Goal: Task Accomplishment & Management: Manage account settings

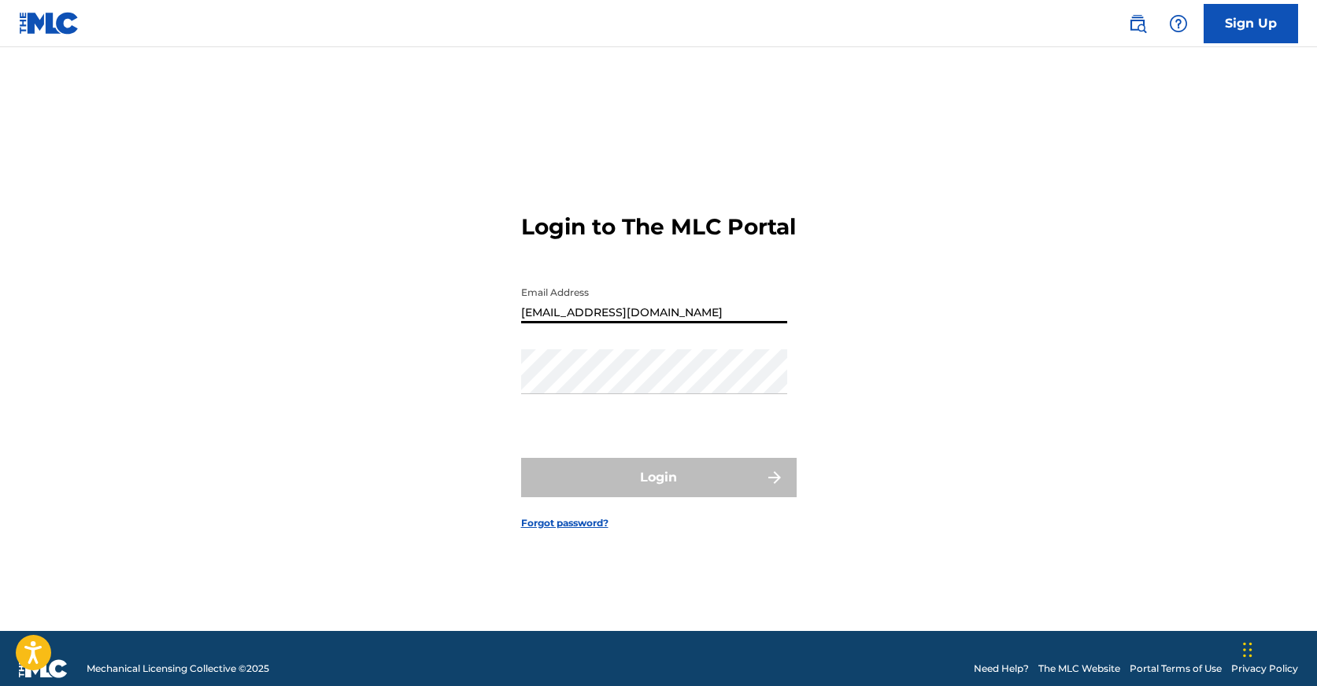
type input "[EMAIL_ADDRESS][DOMAIN_NAME]"
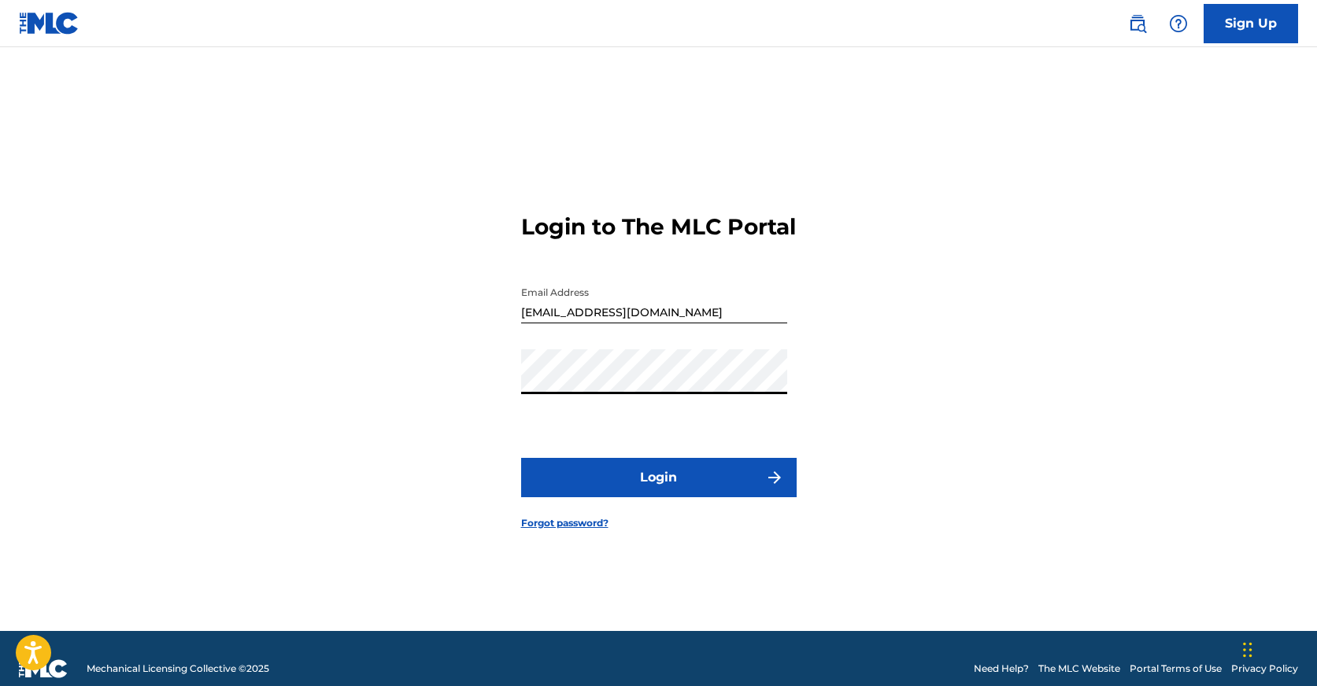
click at [658, 491] on button "Login" at bounding box center [659, 477] width 276 height 39
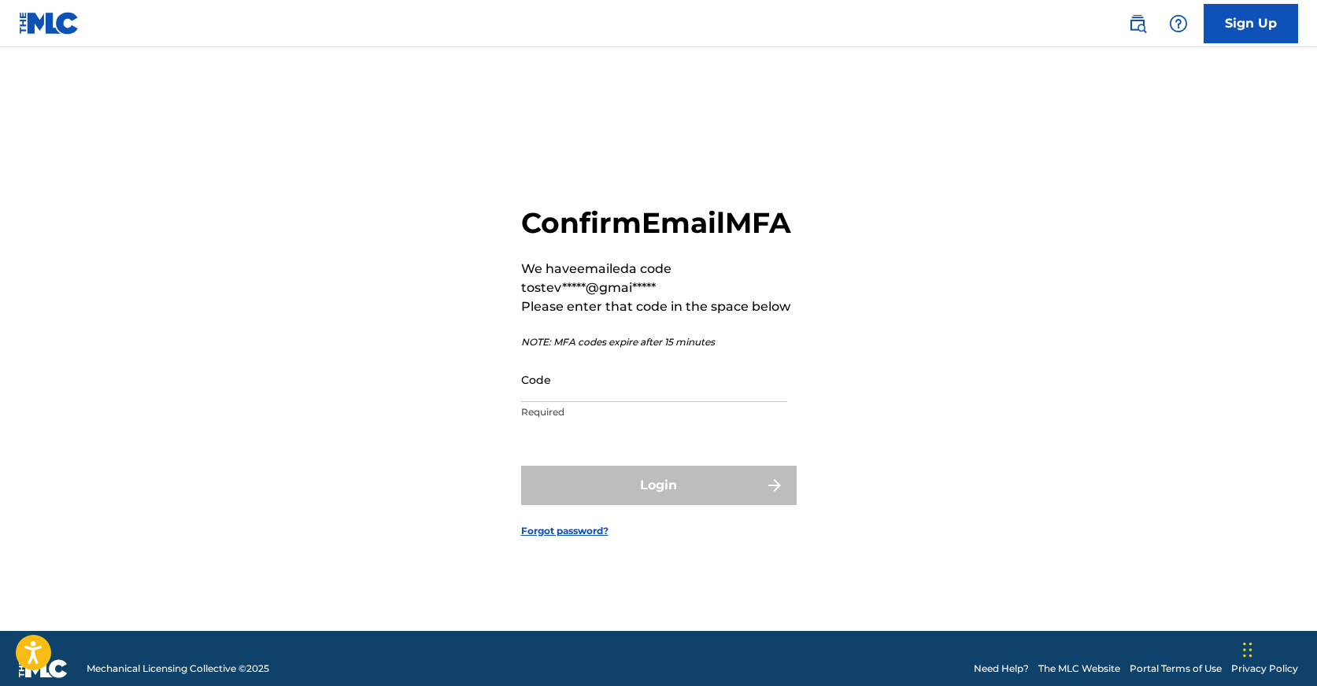
click at [619, 402] on input "Code" at bounding box center [654, 379] width 266 height 45
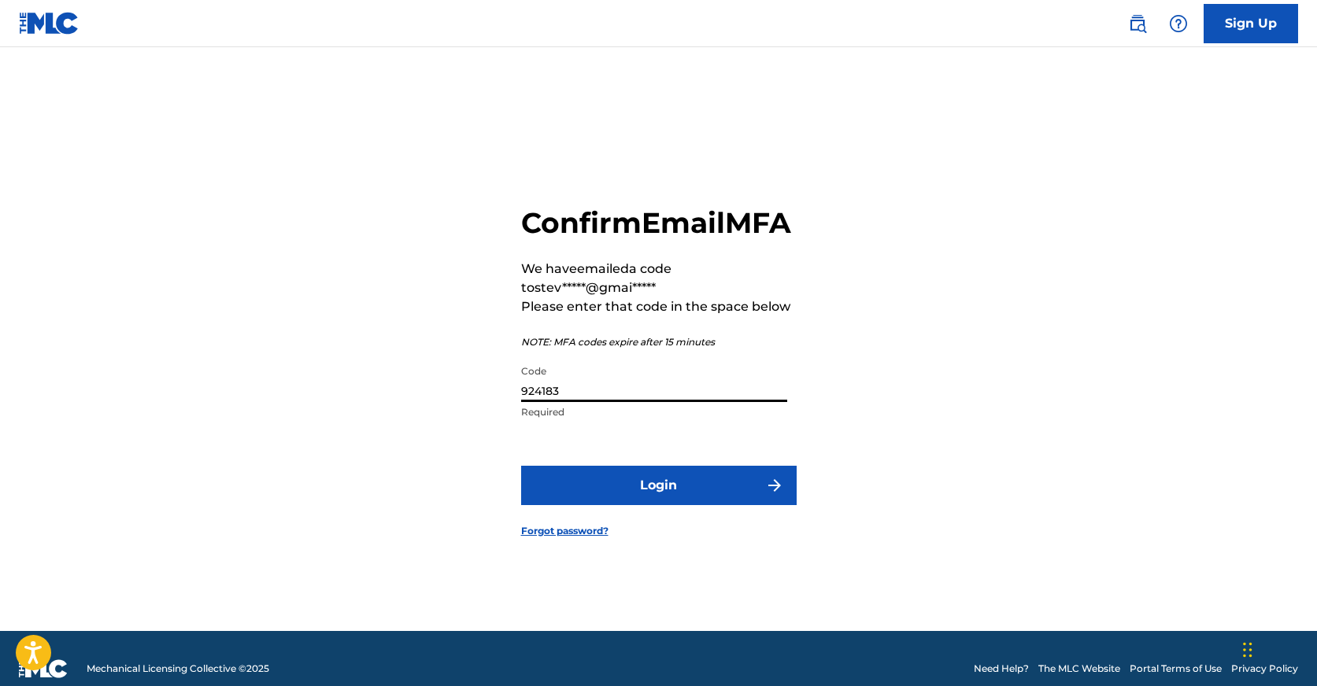
type input "924183"
click at [670, 499] on button "Login" at bounding box center [659, 485] width 276 height 39
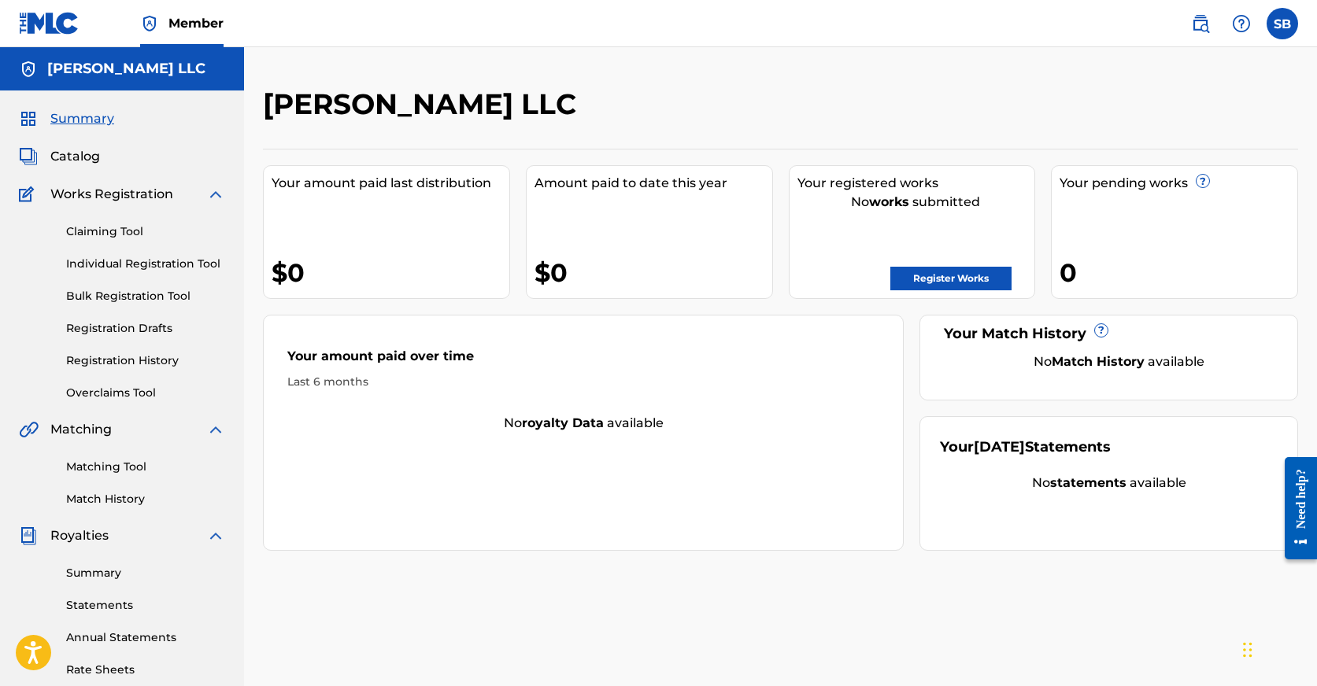
click at [113, 327] on link "Registration Drafts" at bounding box center [145, 328] width 159 height 17
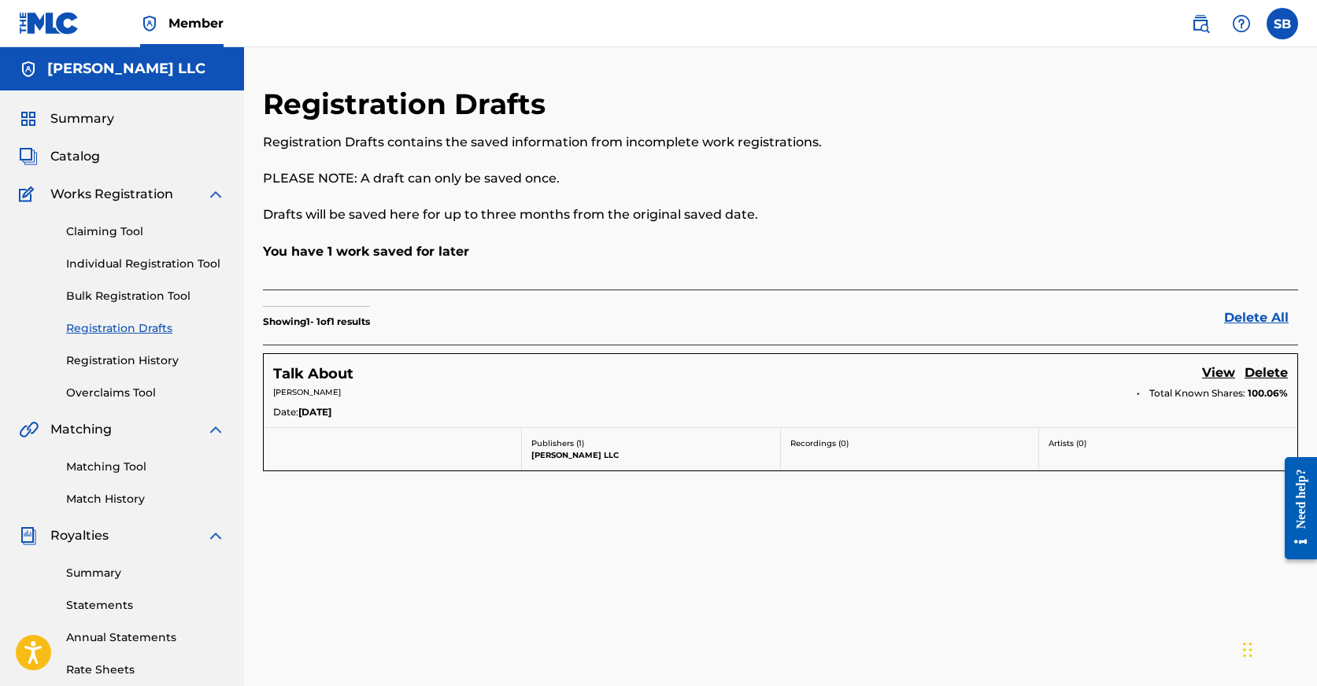
click at [1290, 26] on label at bounding box center [1282, 23] width 31 height 31
click at [1282, 24] on input "SB [PERSON_NAME] [EMAIL_ADDRESS][DOMAIN_NAME] Notification Preferences Profile …" at bounding box center [1282, 24] width 0 height 0
click at [1132, 224] on p "Log out" at bounding box center [1130, 223] width 37 height 14
click at [1282, 24] on input "SB [PERSON_NAME] [EMAIL_ADDRESS][DOMAIN_NAME] Notification Preferences Profile …" at bounding box center [1282, 24] width 0 height 0
